Goal: Task Accomplishment & Management: Use online tool/utility

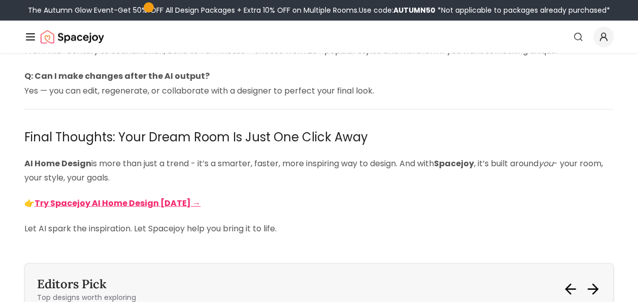
scroll to position [2865, 0]
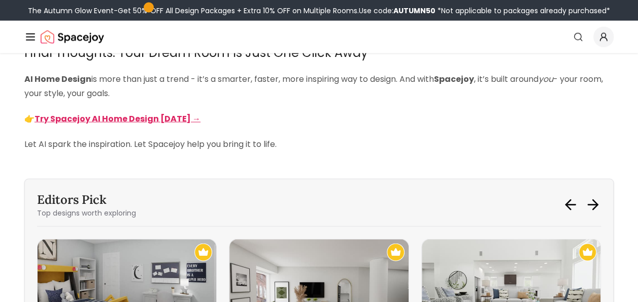
click at [130, 121] on strong "Try Spacejoy AI Home Design [DATE] →" at bounding box center [118, 118] width 166 height 12
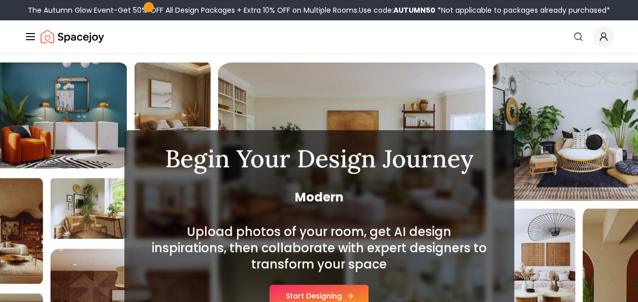
click at [308, 292] on button "Start Designing" at bounding box center [319, 295] width 99 height 22
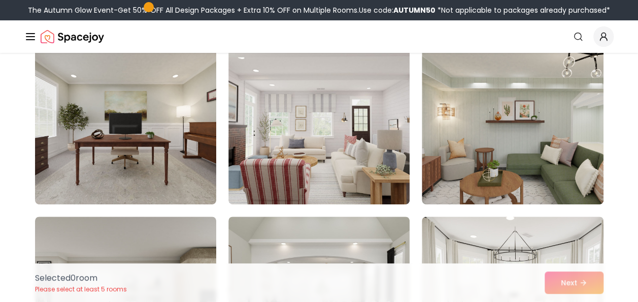
scroll to position [94, 0]
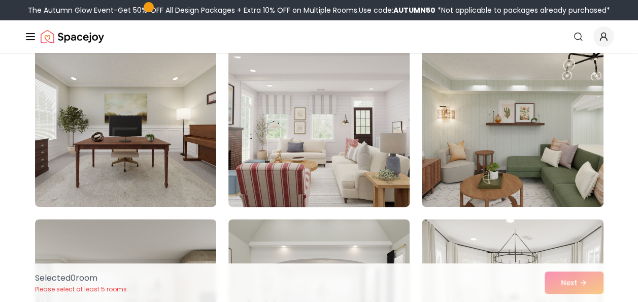
click at [351, 179] on img at bounding box center [319, 125] width 190 height 171
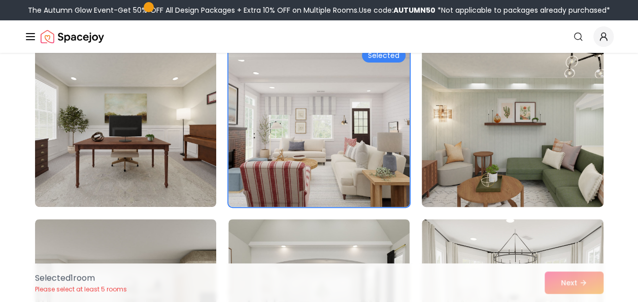
click at [501, 183] on img at bounding box center [512, 125] width 190 height 171
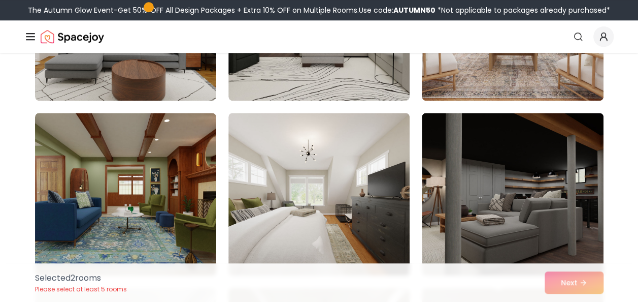
scroll to position [264, 0]
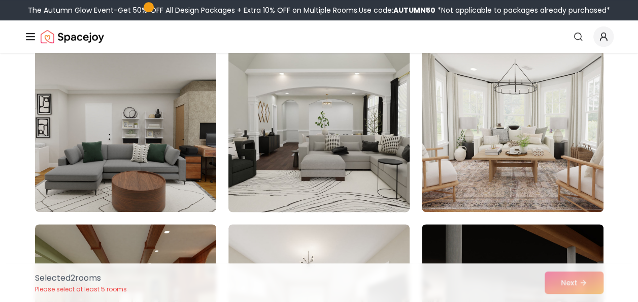
click at [401, 173] on img at bounding box center [319, 130] width 190 height 171
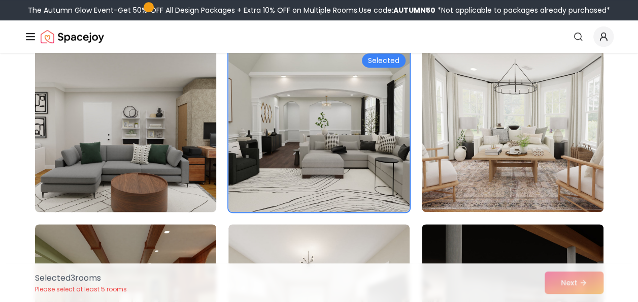
click at [146, 191] on img at bounding box center [125, 130] width 190 height 171
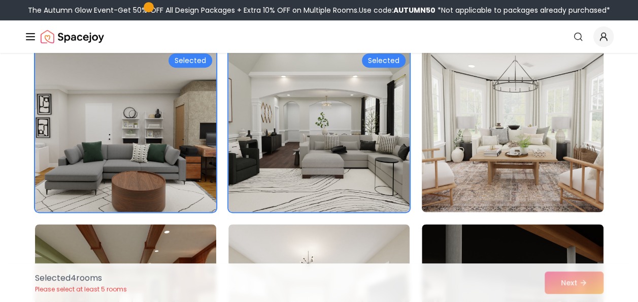
click at [539, 157] on img at bounding box center [512, 130] width 190 height 171
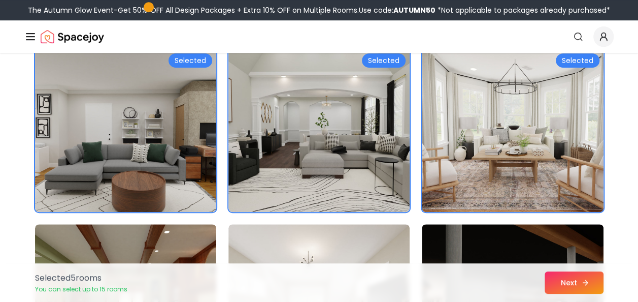
click at [572, 278] on button "Next" at bounding box center [574, 282] width 59 height 22
